Goal: Transaction & Acquisition: Purchase product/service

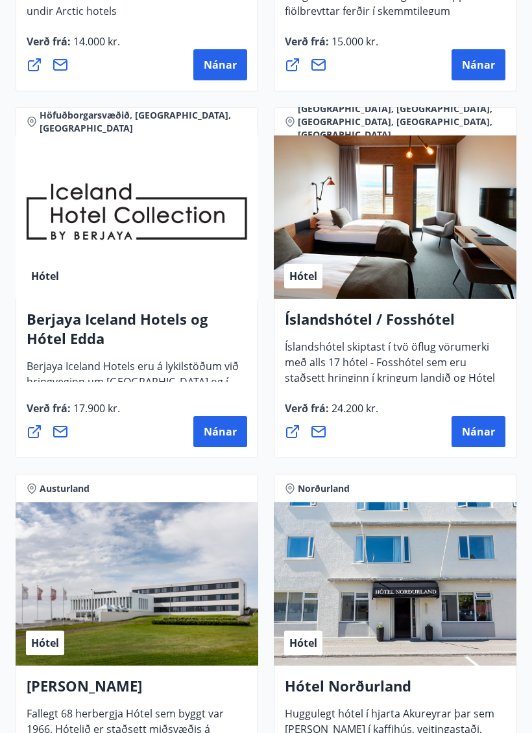
scroll to position [2335, 0]
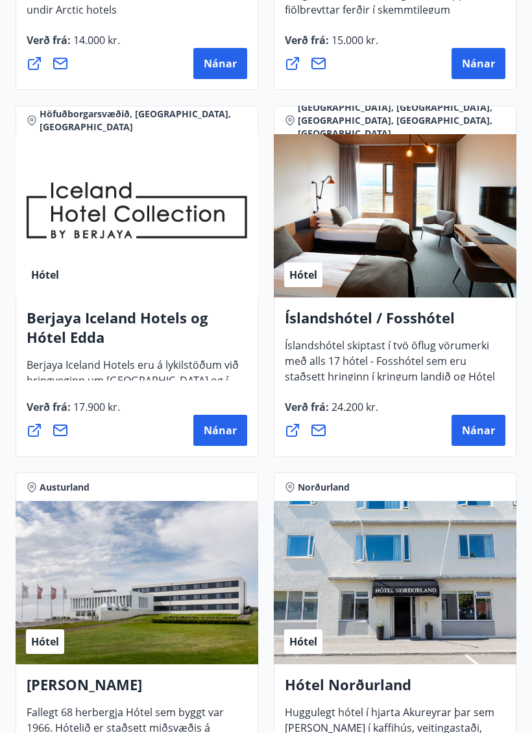
click at [477, 425] on span "Nánar" at bounding box center [478, 431] width 33 height 14
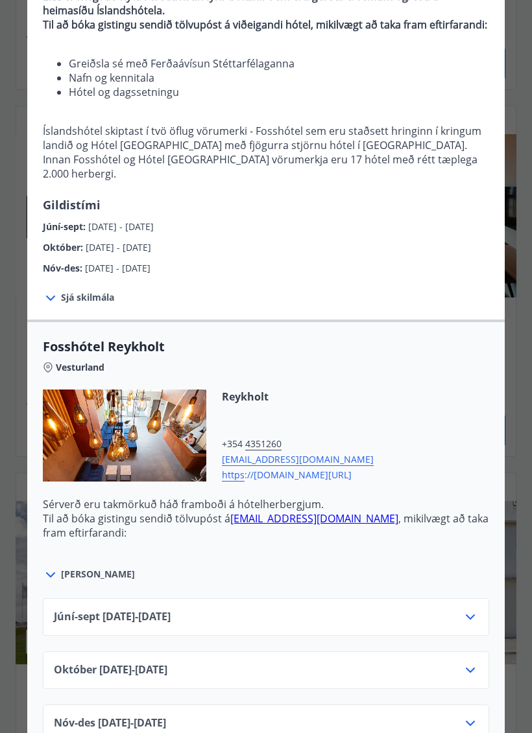
scroll to position [154, 0]
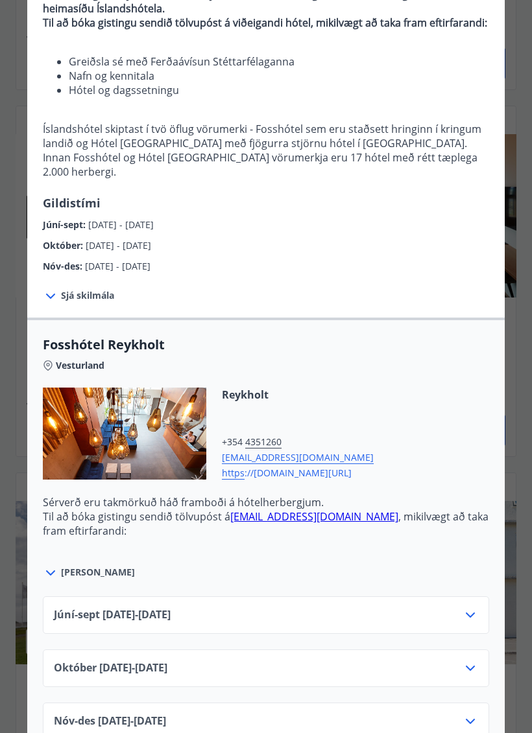
click at [73, 287] on div "Sjá skilmála Sérverð [PERSON_NAME] fyrir standard herbergi með morgunverði, hót…" at bounding box center [265, 296] width 477 height 44
click at [48, 296] on icon at bounding box center [50, 296] width 9 height 5
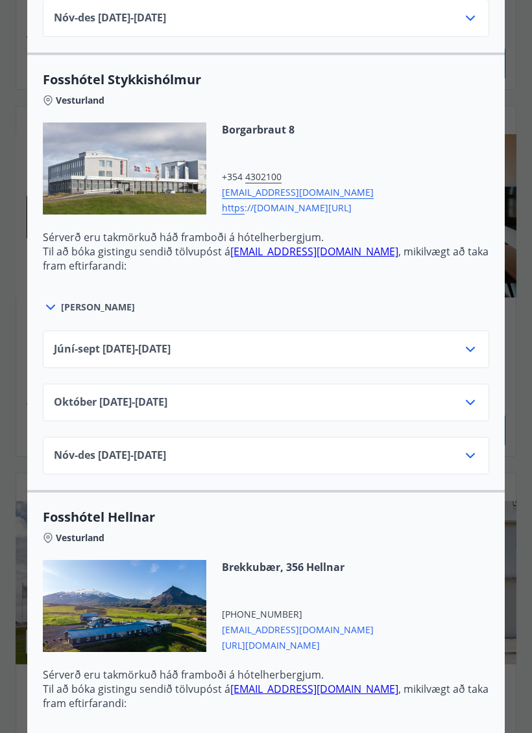
scroll to position [991, 0]
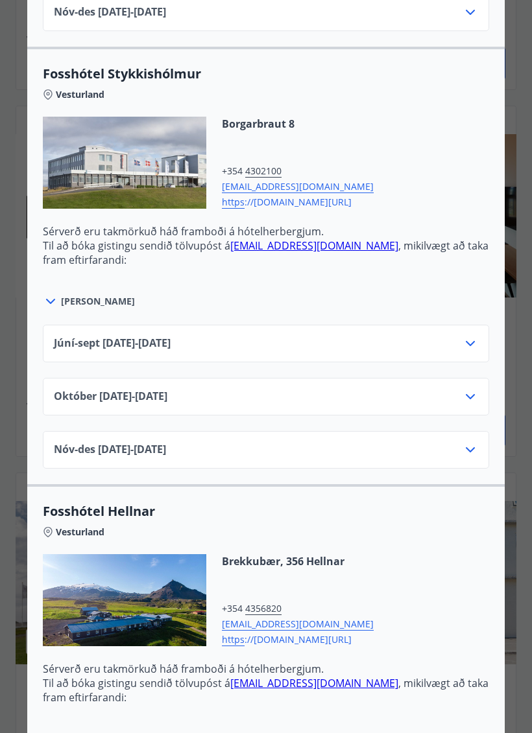
click at [465, 342] on icon at bounding box center [470, 344] width 16 height 16
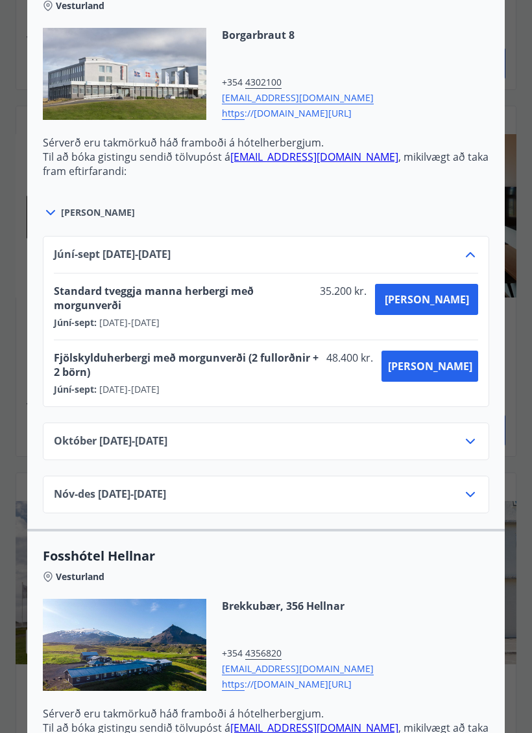
scroll to position [1084, 0]
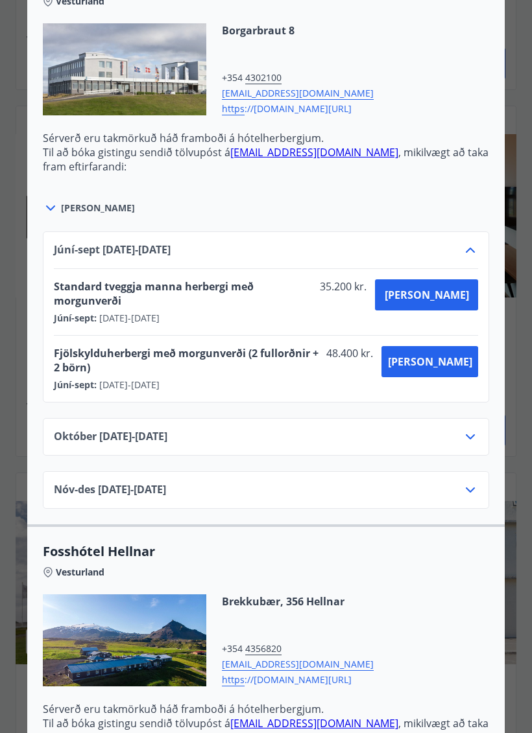
click at [463, 429] on icon at bounding box center [470, 437] width 16 height 16
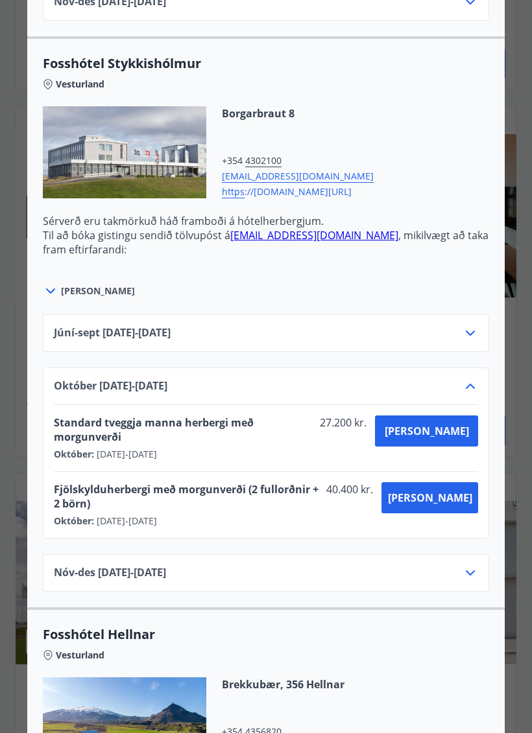
scroll to position [1002, 0]
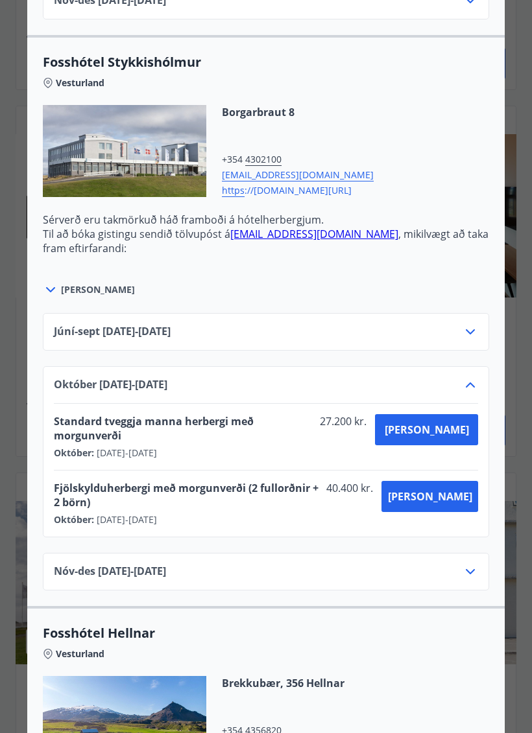
click at [51, 287] on icon at bounding box center [51, 290] width 16 height 16
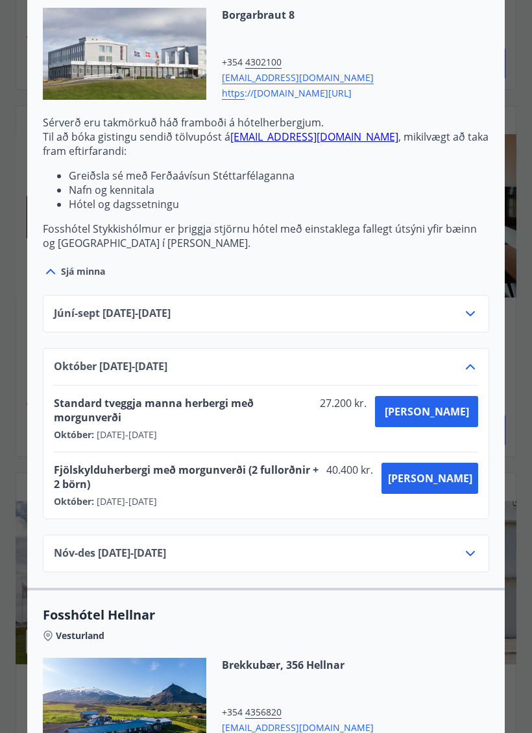
scroll to position [1097, 0]
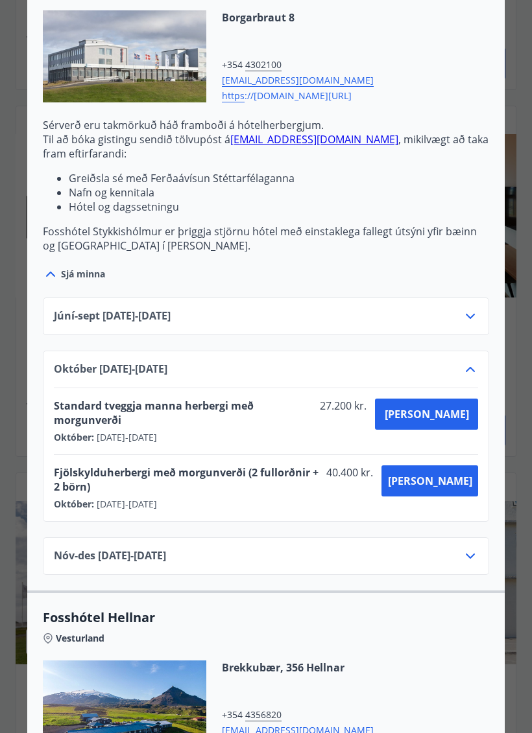
click at [473, 372] on icon at bounding box center [470, 370] width 16 height 16
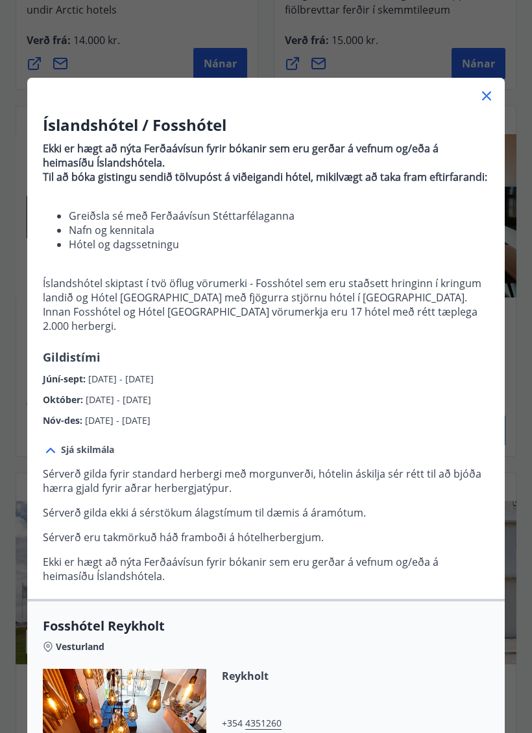
scroll to position [0, 0]
click at [488, 97] on icon at bounding box center [486, 95] width 9 height 9
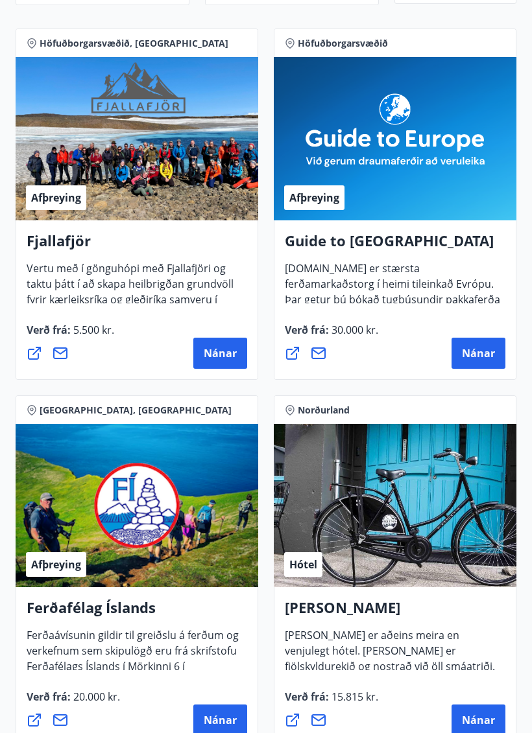
scroll to position [211, 0]
click at [484, 348] on span "Nánar" at bounding box center [478, 353] width 33 height 14
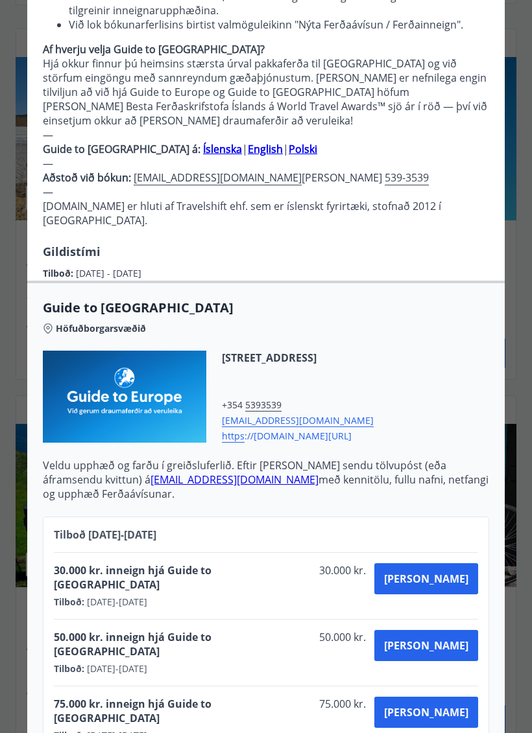
scroll to position [305, 0]
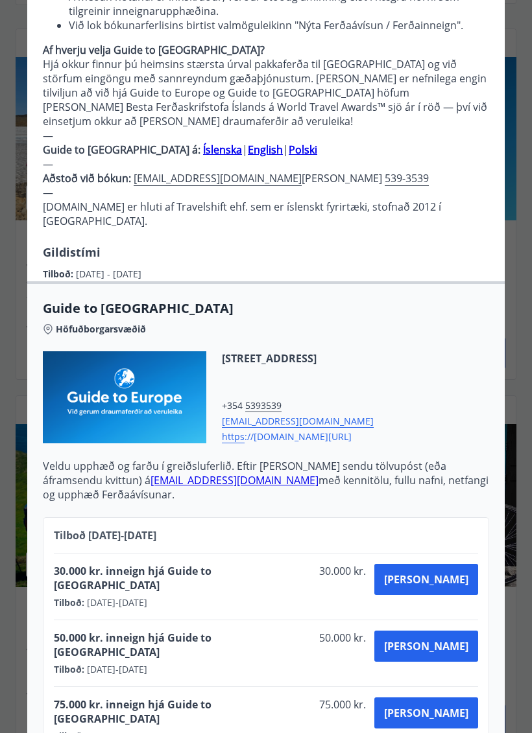
click at [468, 564] on button "[PERSON_NAME]" at bounding box center [426, 579] width 104 height 31
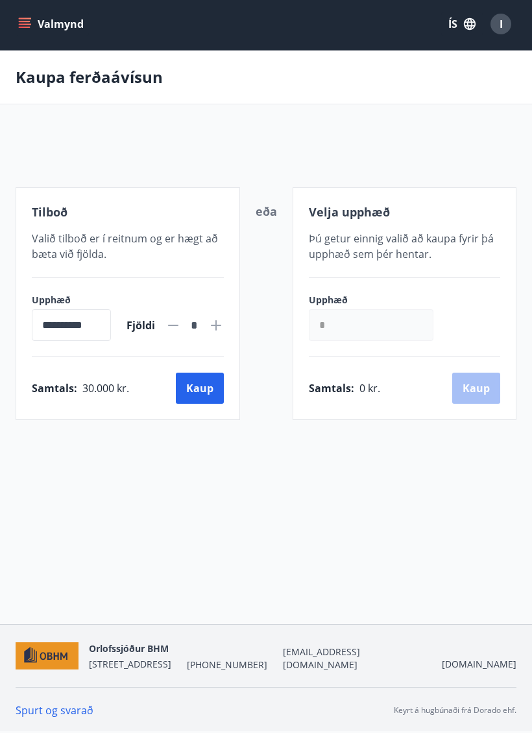
scroll to position [30, 0]
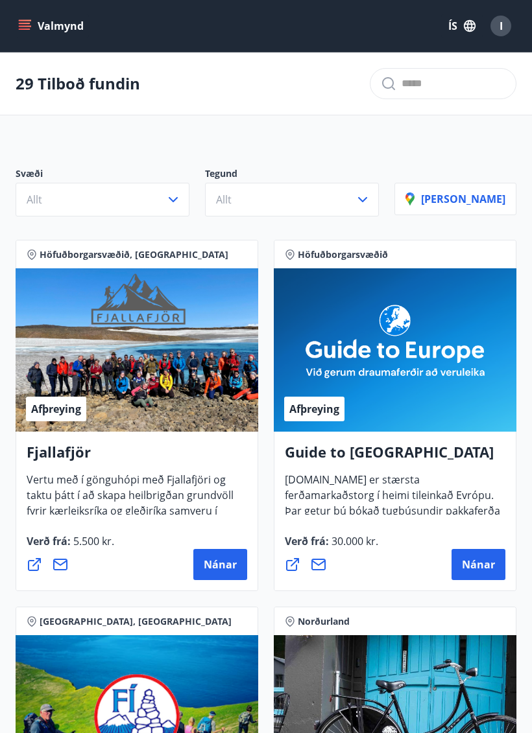
click at [34, 28] on button "Valmynd" at bounding box center [52, 25] width 73 height 23
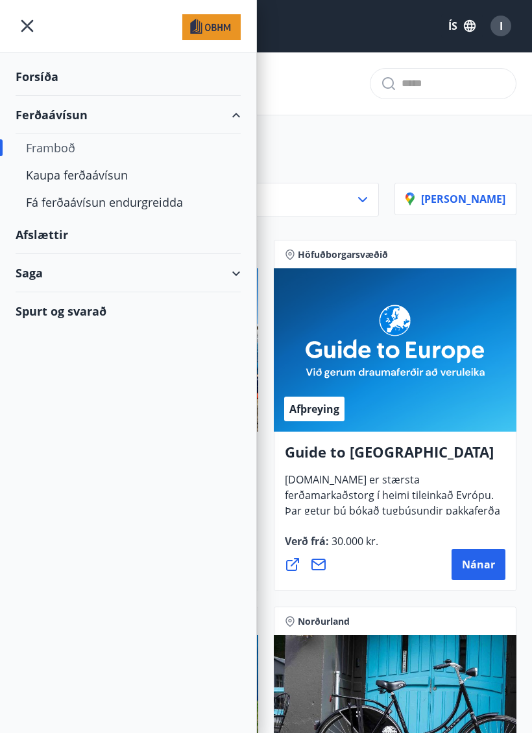
click at [43, 79] on div "Forsíða" at bounding box center [128, 77] width 225 height 38
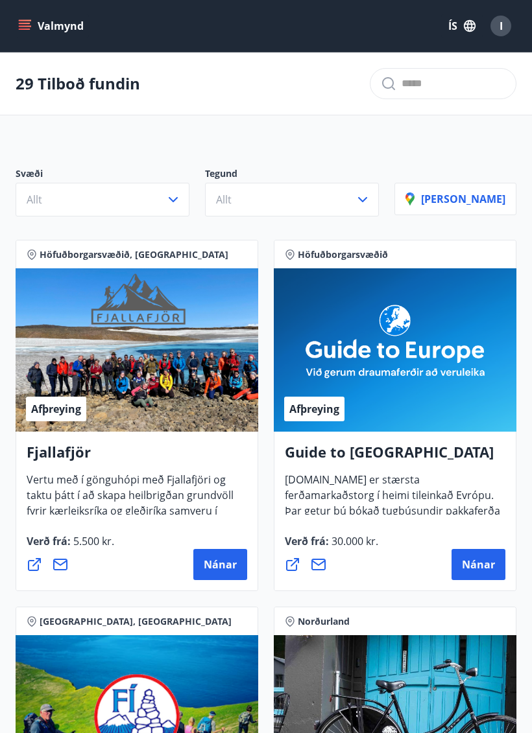
click at [27, 28] on icon "menu" at bounding box center [24, 25] width 13 height 13
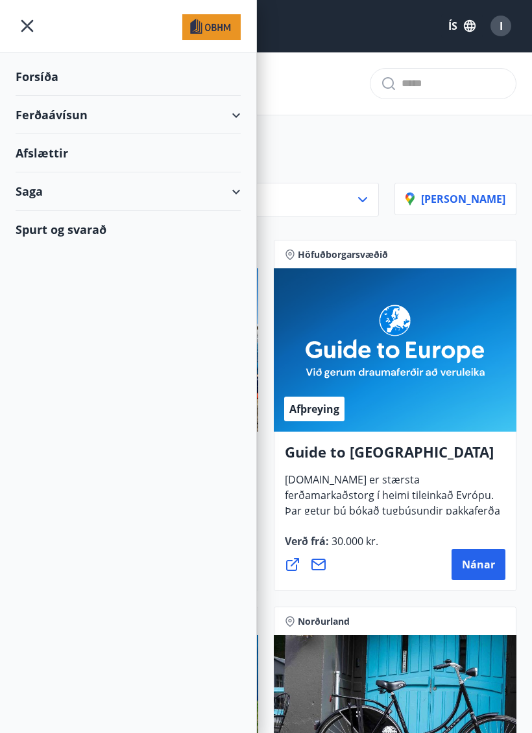
click at [227, 122] on div "Ferðaávísun" at bounding box center [128, 115] width 225 height 38
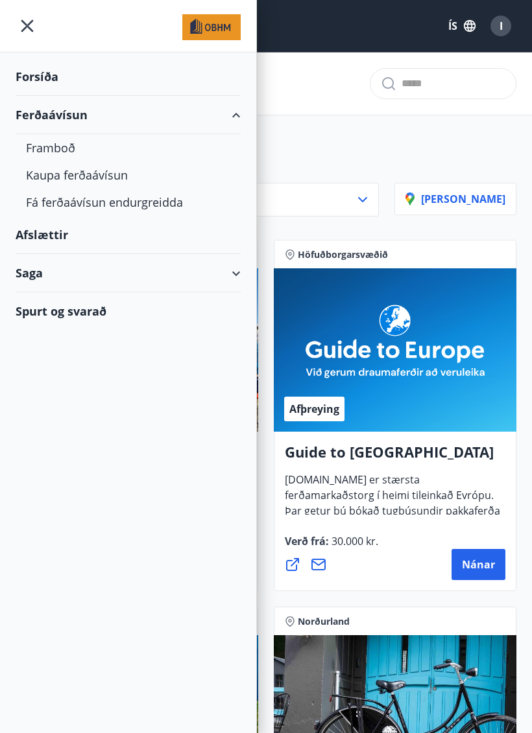
click at [29, 28] on icon "menu" at bounding box center [27, 26] width 12 height 12
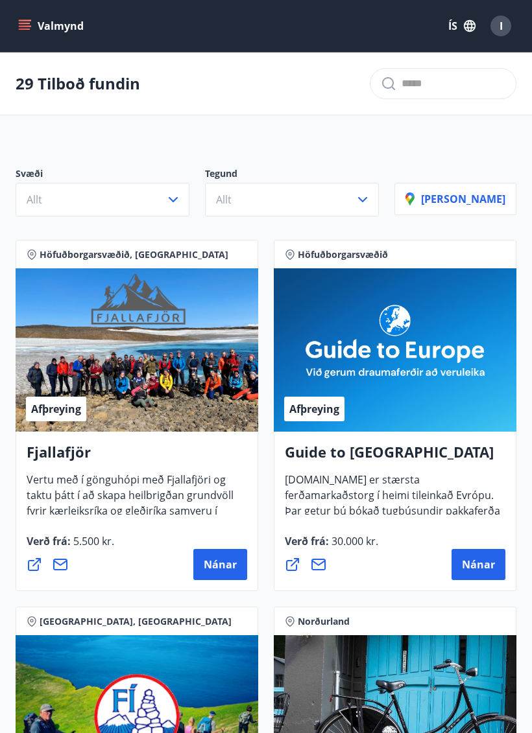
click at [29, 31] on icon "menu" at bounding box center [24, 25] width 13 height 13
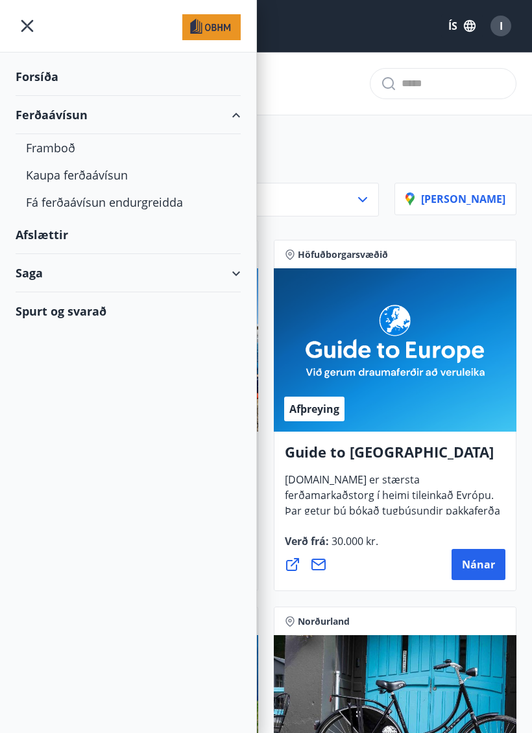
click at [40, 82] on div "Forsíða" at bounding box center [128, 77] width 225 height 38
